Goal: Information Seeking & Learning: Learn about a topic

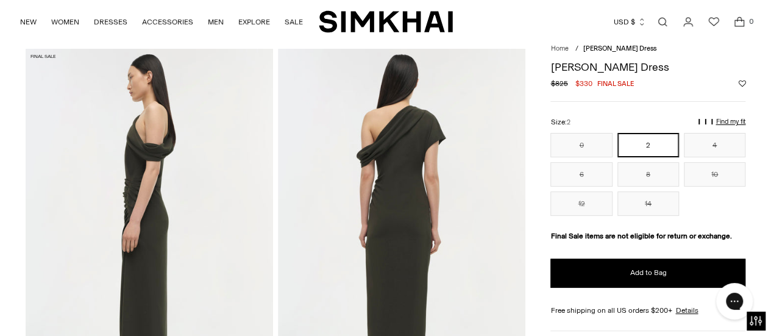
scroll to position [40, 0]
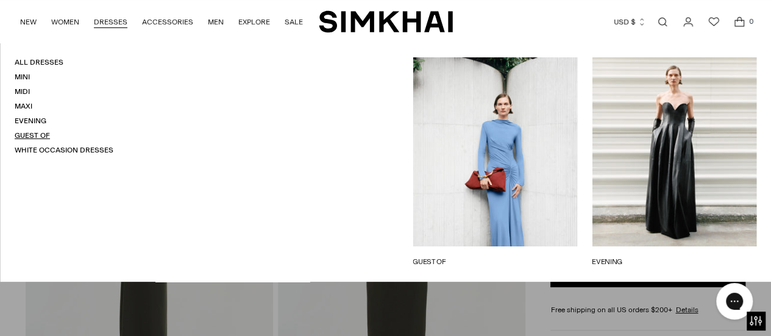
click at [30, 137] on link "Guest Of" at bounding box center [32, 135] width 35 height 9
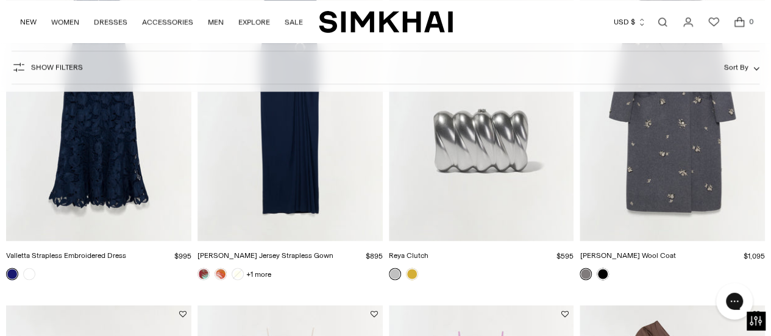
scroll to position [893, 0]
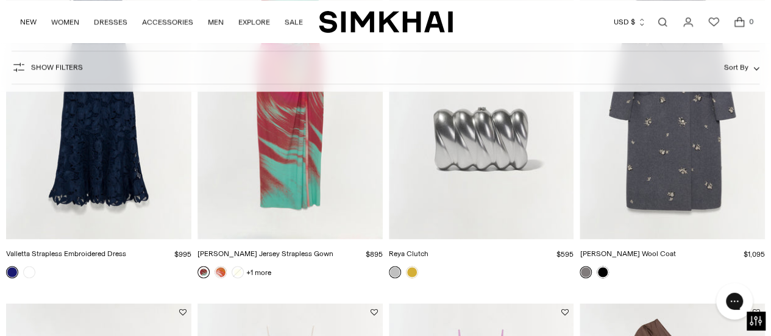
click at [202, 271] on link at bounding box center [204, 272] width 12 height 12
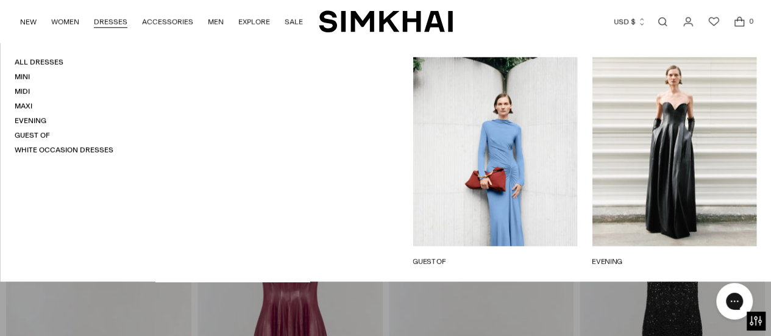
scroll to position [1649, 0]
click at [438, 263] on link "GUEST OF" at bounding box center [495, 261] width 165 height 11
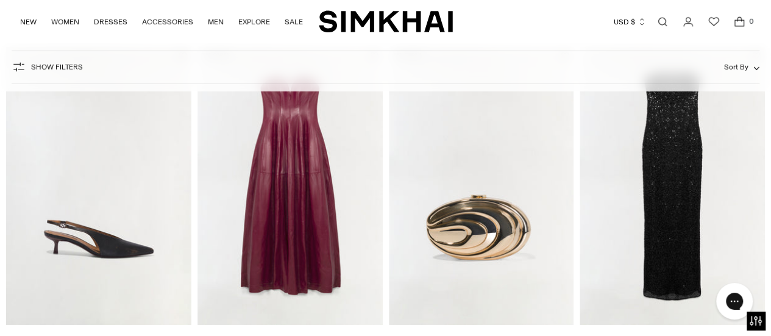
scroll to position [1934, 0]
